Goal: Information Seeking & Learning: Learn about a topic

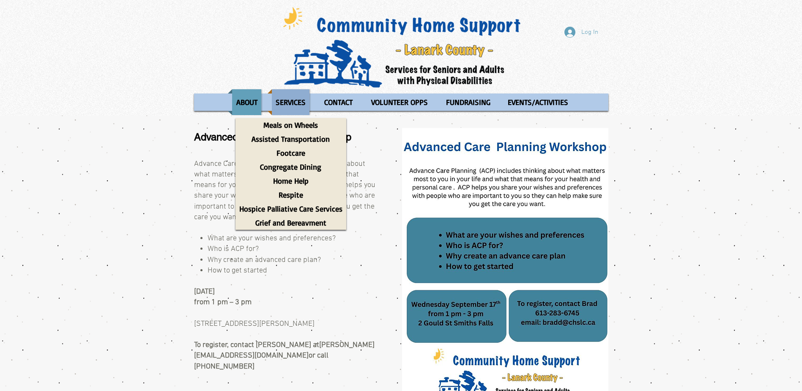
click at [281, 101] on p "SERVICES" at bounding box center [291, 102] width 38 height 26
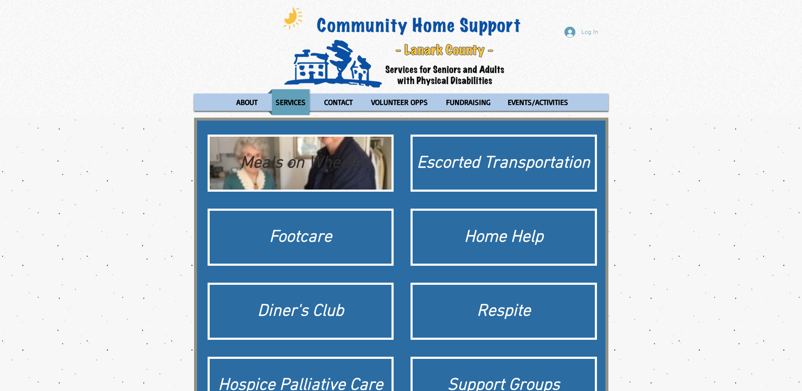
click at [268, 172] on div "Meals on Wheels" at bounding box center [301, 163] width 174 height 24
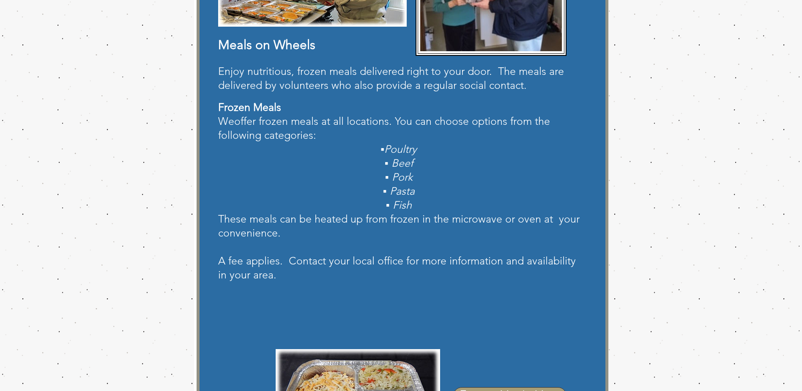
scroll to position [296, 0]
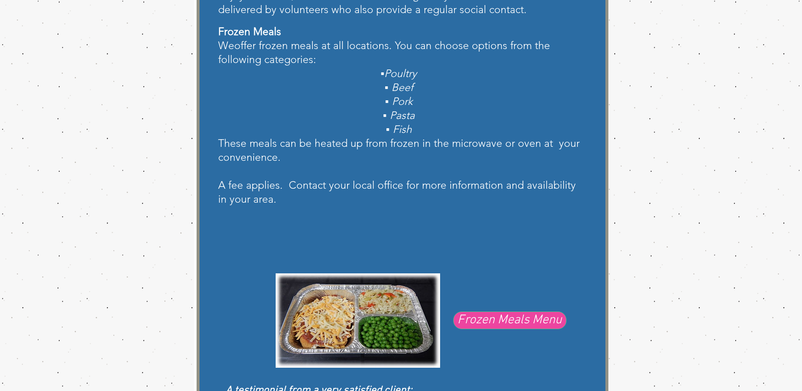
click at [491, 317] on span "Frozen Meals Menu" at bounding box center [509, 320] width 104 height 18
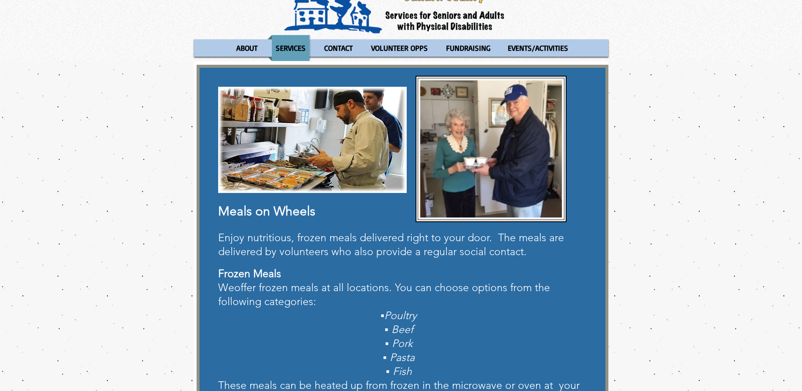
scroll to position [0, 0]
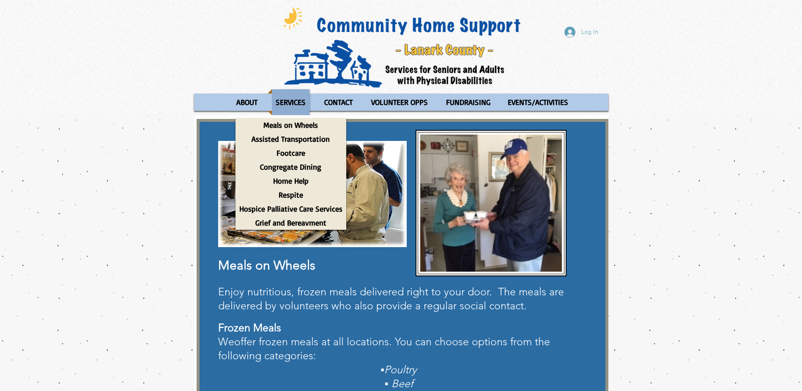
click at [288, 104] on p "SERVICES" at bounding box center [291, 102] width 38 height 26
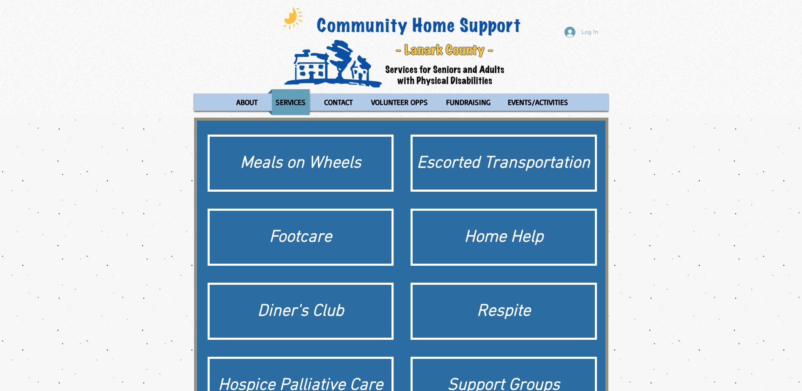
click at [288, 104] on p "SERVICES" at bounding box center [291, 102] width 38 height 26
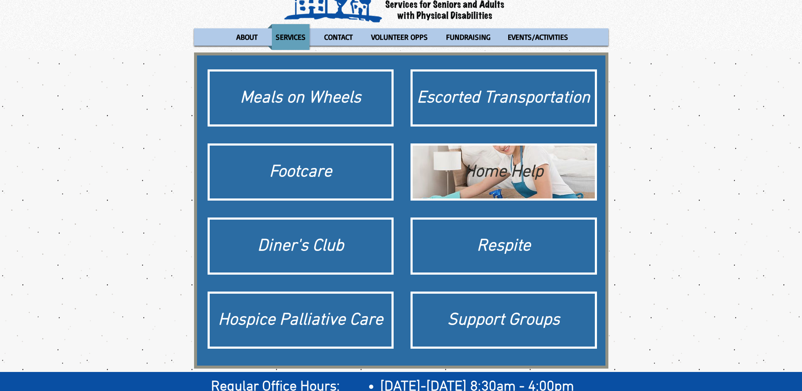
scroll to position [85, 0]
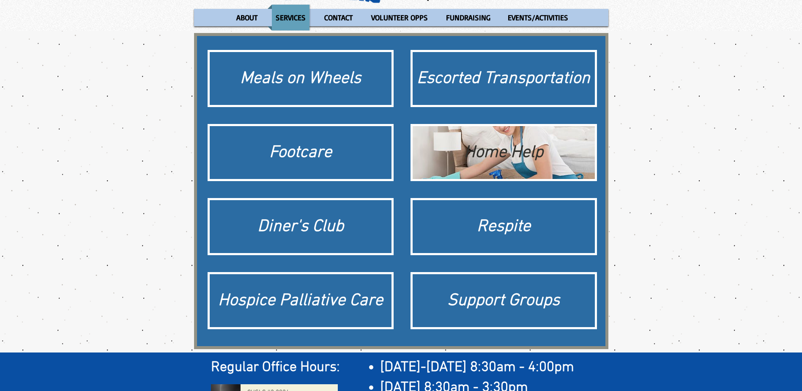
click at [465, 163] on div "Home Help" at bounding box center [504, 153] width 174 height 24
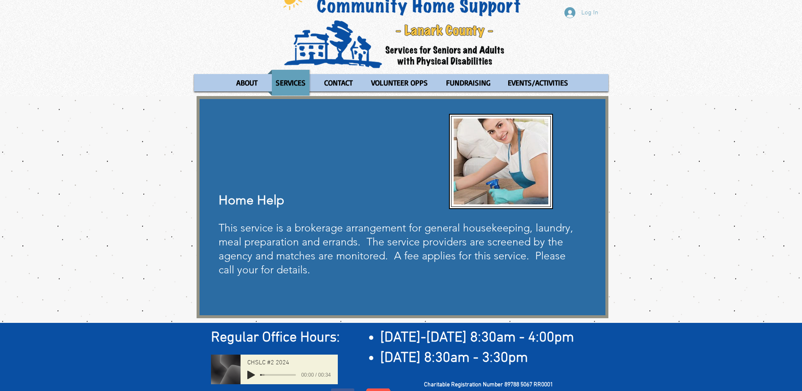
scroll to position [5, 0]
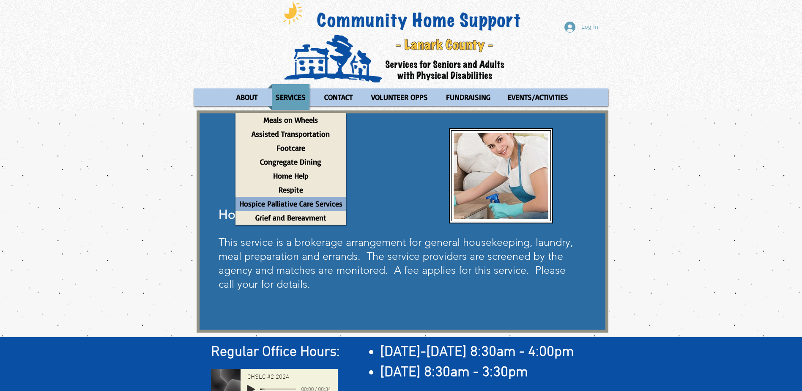
click at [290, 202] on p "Hospice Palliative Care Services" at bounding box center [290, 204] width 111 height 14
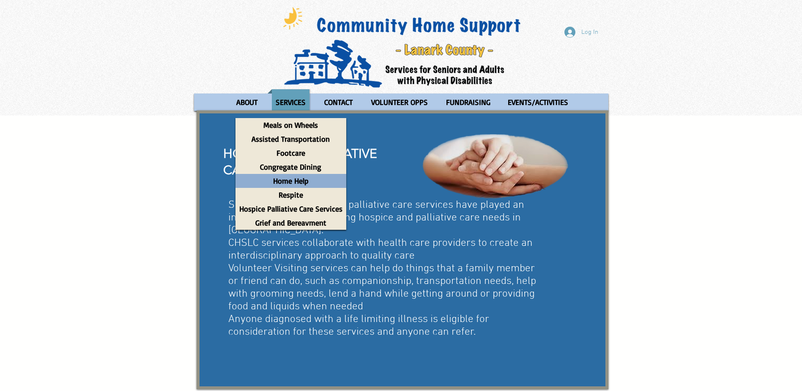
click at [289, 182] on p "Home Help" at bounding box center [290, 181] width 43 height 14
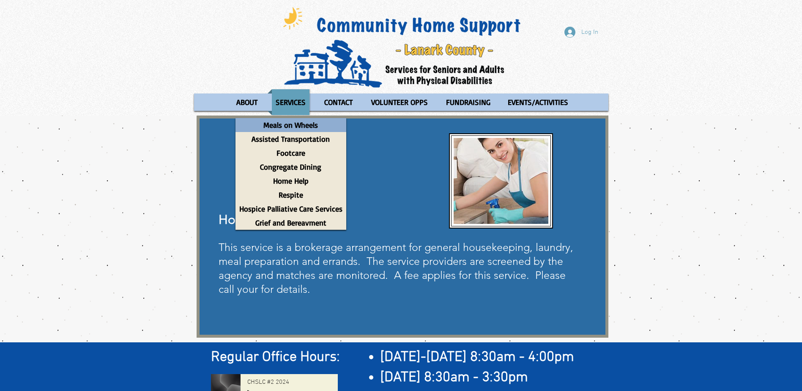
click at [301, 126] on p "Meals on Wheels" at bounding box center [291, 125] width 62 height 14
